Goal: Find specific page/section: Find specific page/section

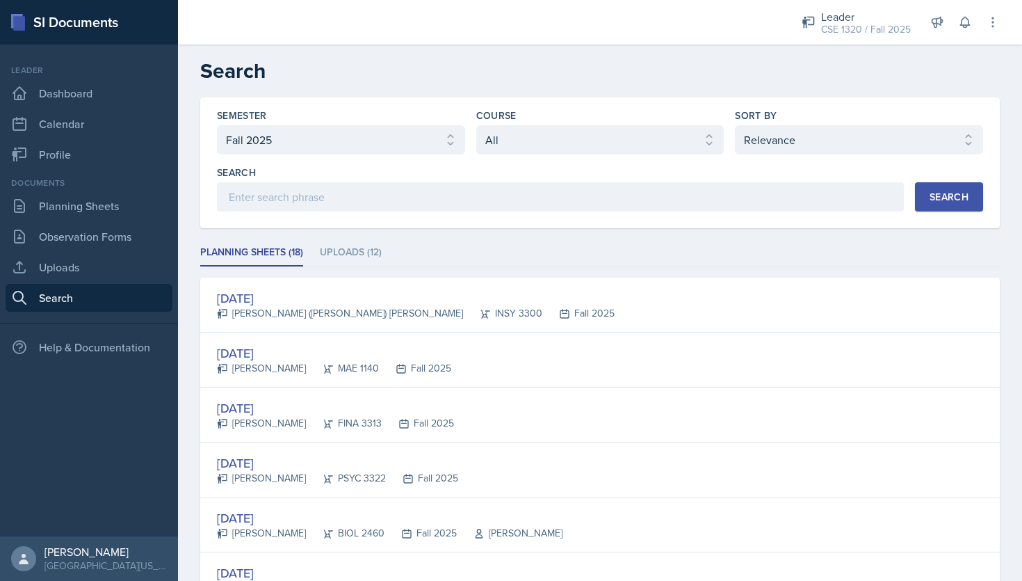
select select "a8c40de0-d7eb-4f82-90ee-ac0c6ce45f71"
select select "all"
select select "1"
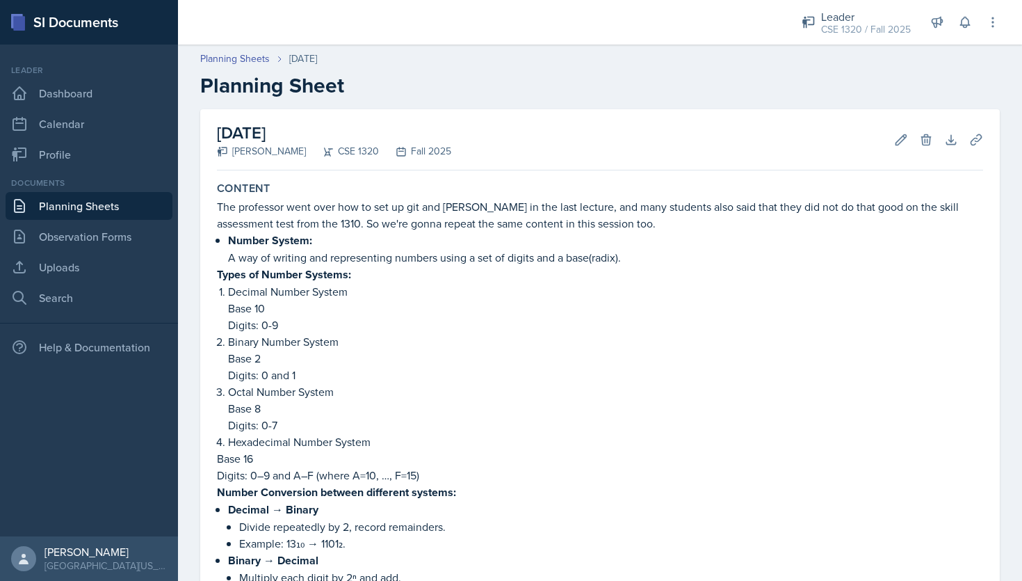
click at [119, 207] on link "Planning Sheets" at bounding box center [89, 206] width 167 height 28
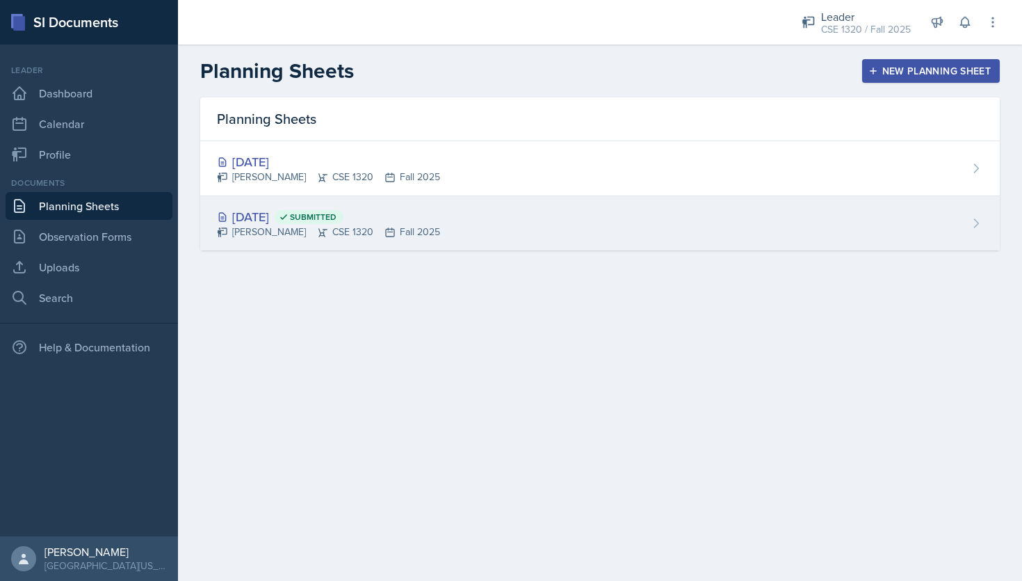
click at [654, 225] on div "Aug 25th, 2025 Submitted Nishan Koirala CSE 1320 Fall 2025" at bounding box center [600, 223] width 800 height 54
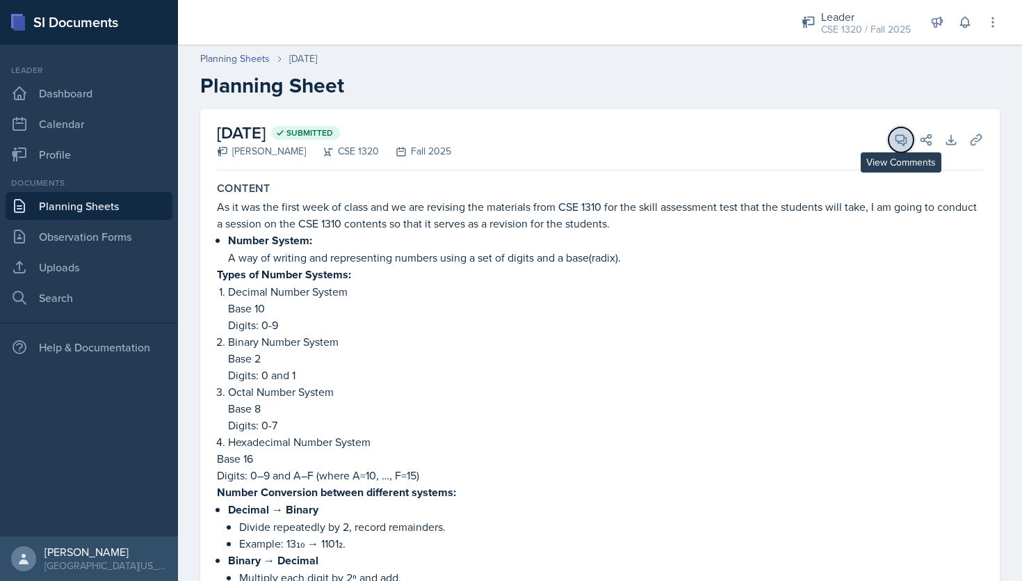
click at [904, 134] on span at bounding box center [905, 134] width 7 height 7
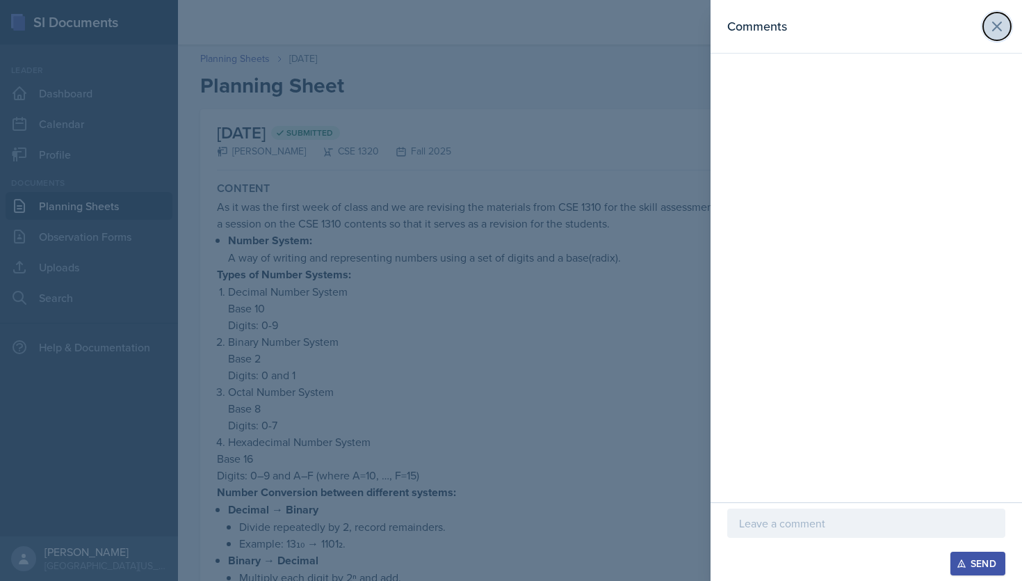
click at [1000, 19] on icon at bounding box center [997, 26] width 17 height 17
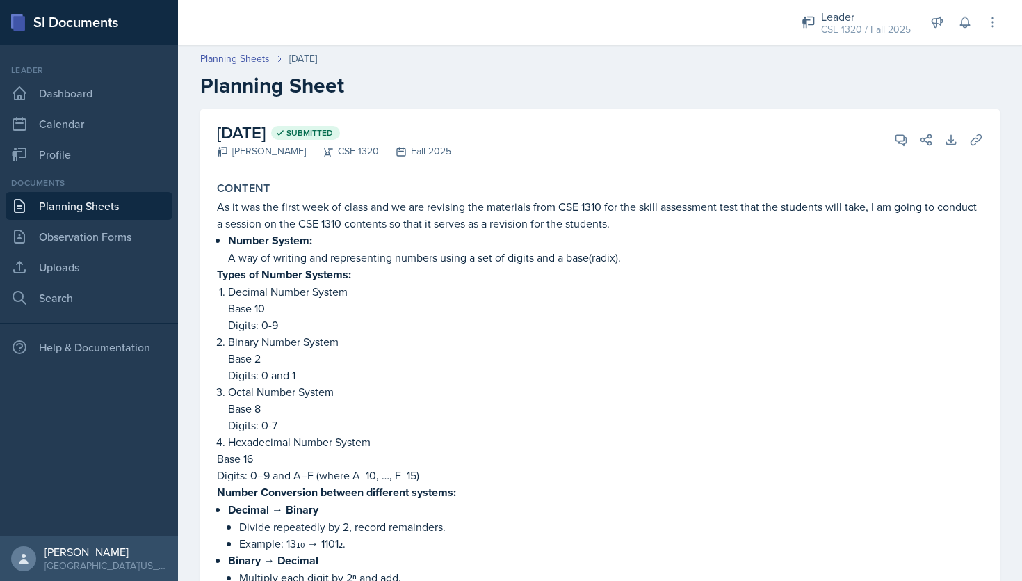
click at [124, 213] on link "Planning Sheets" at bounding box center [89, 206] width 167 height 28
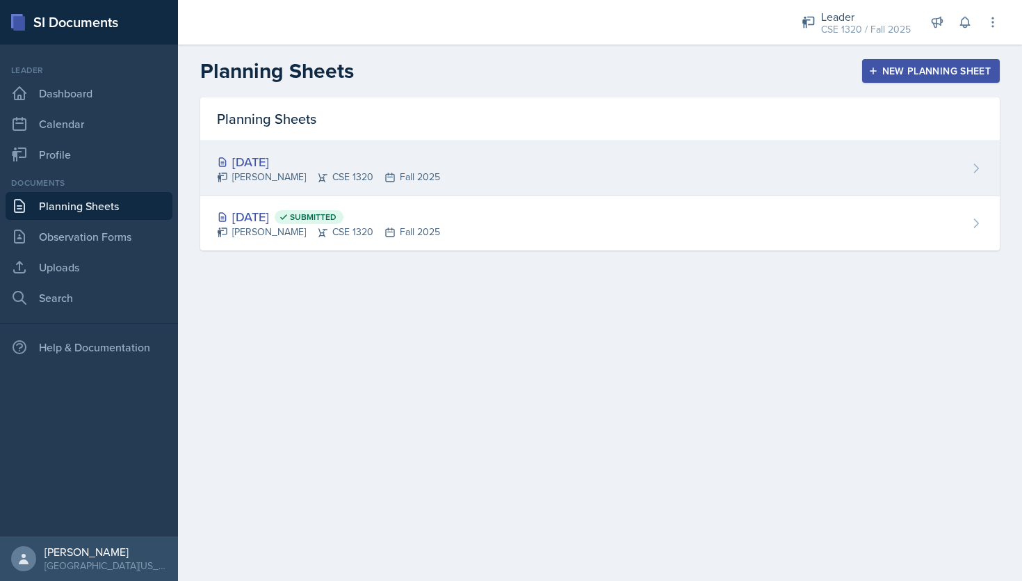
click at [513, 175] on div "Aug 27th, 2025 Nishan Koirala CSE 1320 Fall 2025" at bounding box center [600, 168] width 800 height 55
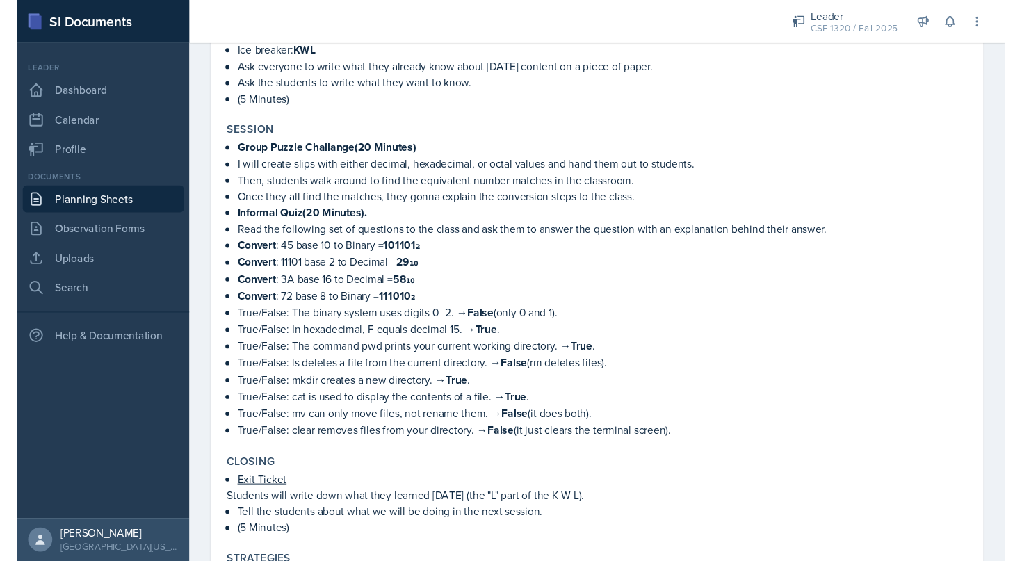
scroll to position [1673, 0]
